Goal: Entertainment & Leisure: Consume media (video, audio)

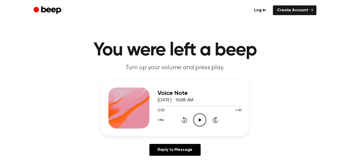
click at [198, 121] on icon "Play Audio" at bounding box center [199, 119] width 13 height 13
click at [196, 117] on icon "Pause Audio" at bounding box center [199, 119] width 13 height 13
click at [198, 121] on icon "Play Audio" at bounding box center [199, 119] width 13 height 13
click at [199, 117] on icon "Pause Audio" at bounding box center [199, 119] width 13 height 13
click at [202, 125] on icon "Play Audio" at bounding box center [199, 119] width 13 height 13
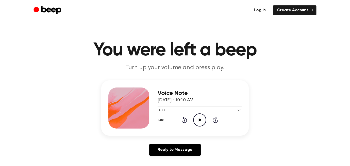
click at [195, 127] on div "Voice Note August 19, 2025 · 10:10 AM 0:00 1:28 Your browser does not support t…" at bounding box center [200, 107] width 84 height 41
click at [197, 123] on icon "Play Audio" at bounding box center [199, 119] width 13 height 13
drag, startPoint x: 208, startPoint y: 107, endPoint x: 229, endPoint y: 107, distance: 21.0
click at [229, 107] on div at bounding box center [200, 106] width 84 height 4
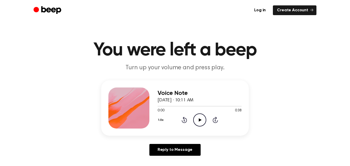
click at [198, 119] on icon "Play Audio" at bounding box center [199, 119] width 13 height 13
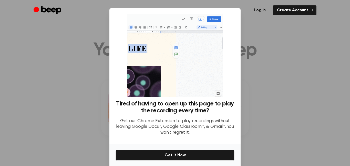
click at [242, 33] on div at bounding box center [175, 83] width 350 height 166
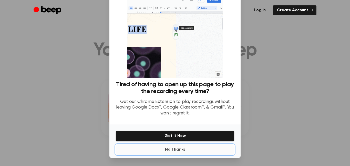
click at [173, 149] on button "No Thanks" at bounding box center [175, 149] width 119 height 10
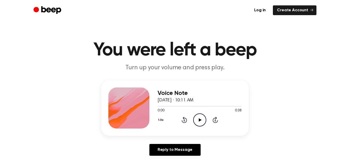
click at [198, 122] on icon "Play Audio" at bounding box center [199, 119] width 13 height 13
click at [194, 119] on icon "Pause Audio" at bounding box center [199, 119] width 13 height 13
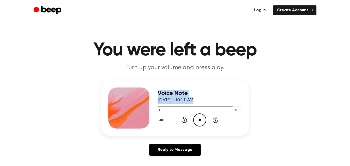
drag, startPoint x: 232, startPoint y: 107, endPoint x: 132, endPoint y: 93, distance: 100.8
click at [132, 93] on div "Voice Note August 19, 2025 · 10:11 AM 0:33 0:38 Your browser does not support t…" at bounding box center [175, 107] width 148 height 55
click at [160, 106] on div at bounding box center [200, 106] width 84 height 4
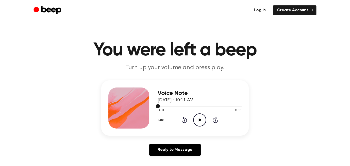
click at [158, 106] on span at bounding box center [158, 106] width 4 height 4
click at [200, 120] on icon at bounding box center [200, 119] width 3 height 3
